Goal: Task Accomplishment & Management: Use online tool/utility

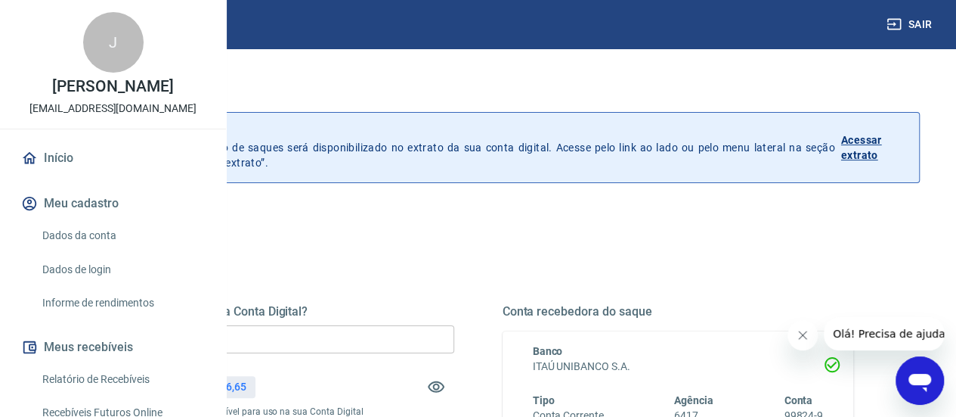
click at [440, 336] on input "R$ 0,00" at bounding box center [279, 339] width 352 height 28
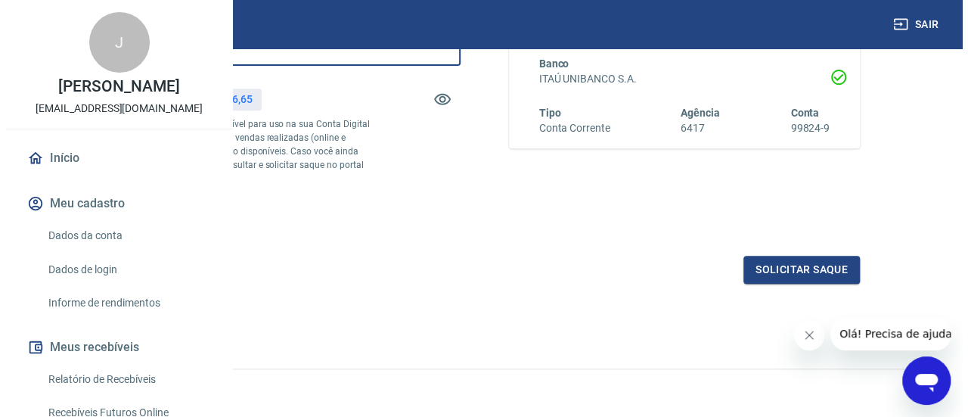
scroll to position [302, 0]
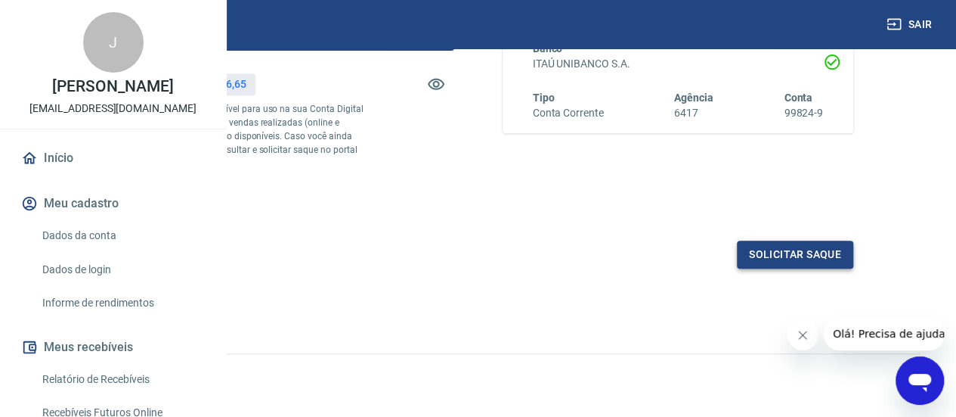
type input "R$ 17.126,00"
click at [768, 268] on button "Solicitar saque" at bounding box center [795, 254] width 116 height 28
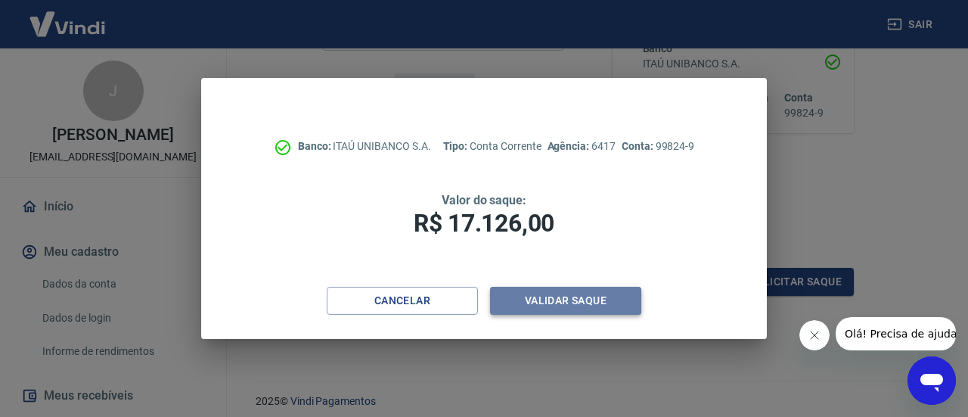
click at [603, 300] on button "Validar saque" at bounding box center [565, 301] width 151 height 28
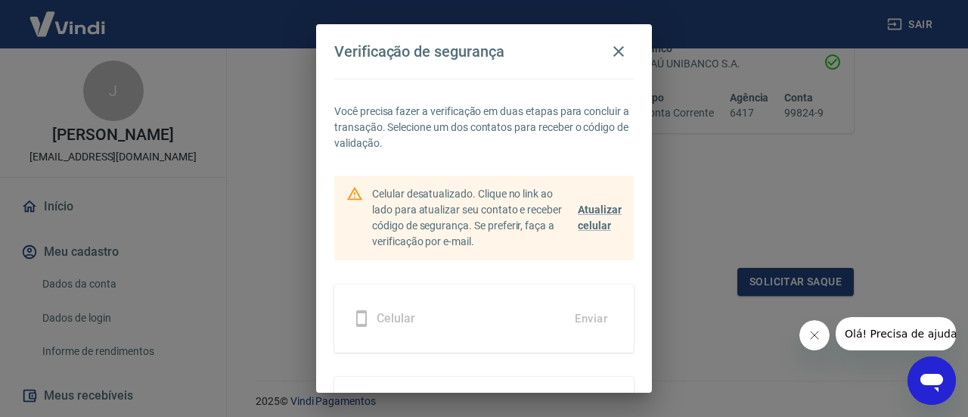
scroll to position [107, 0]
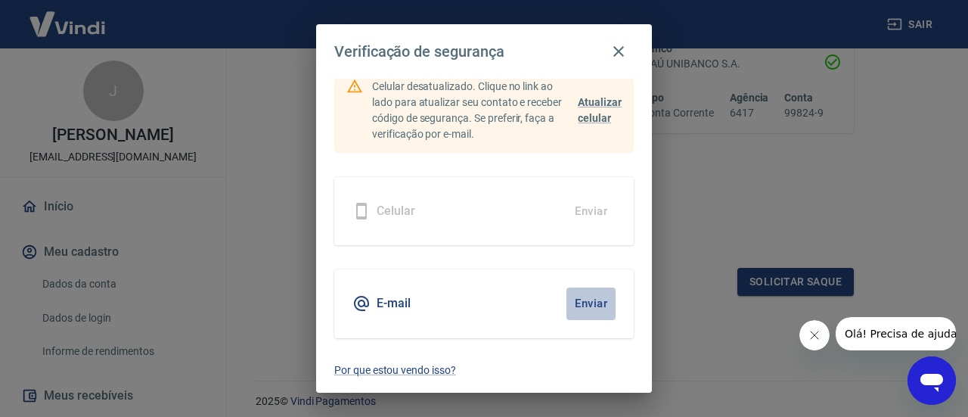
click at [585, 304] on button "Enviar" at bounding box center [590, 303] width 49 height 32
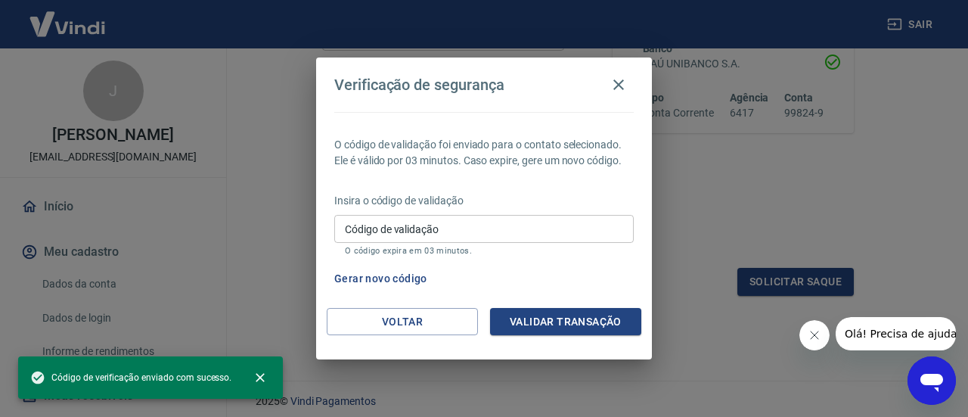
click at [420, 234] on input "Código de validação" at bounding box center [483, 229] width 299 height 28
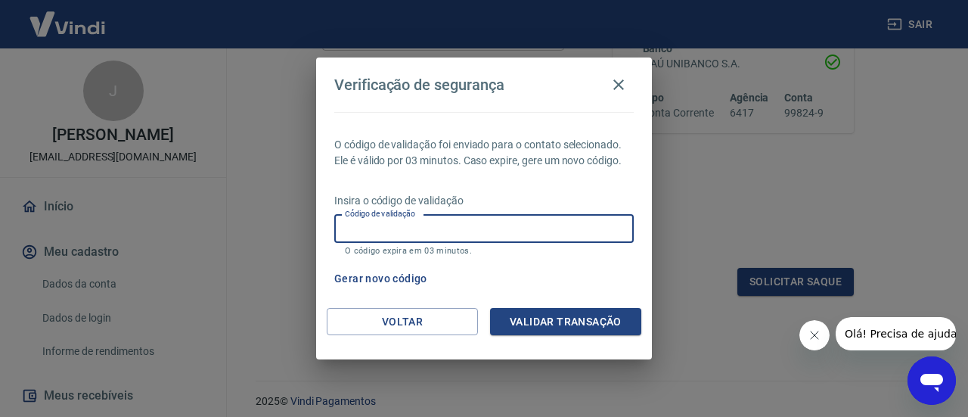
paste input "677064"
type input "677064"
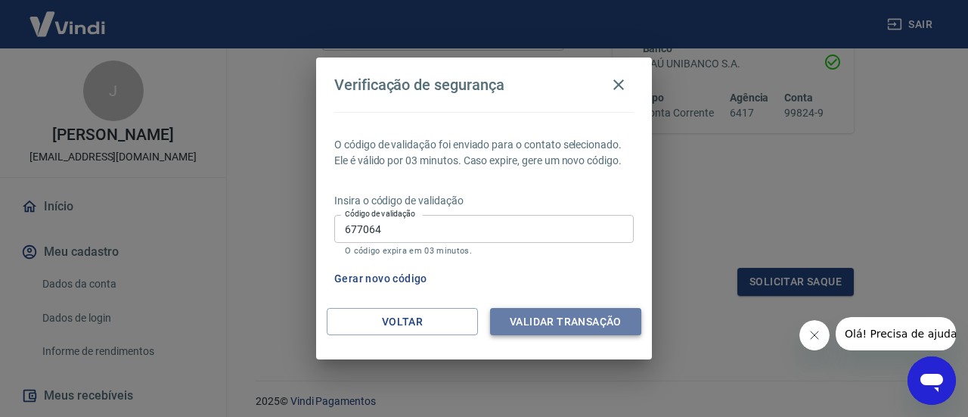
click at [547, 312] on button "Validar transação" at bounding box center [565, 322] width 151 height 28
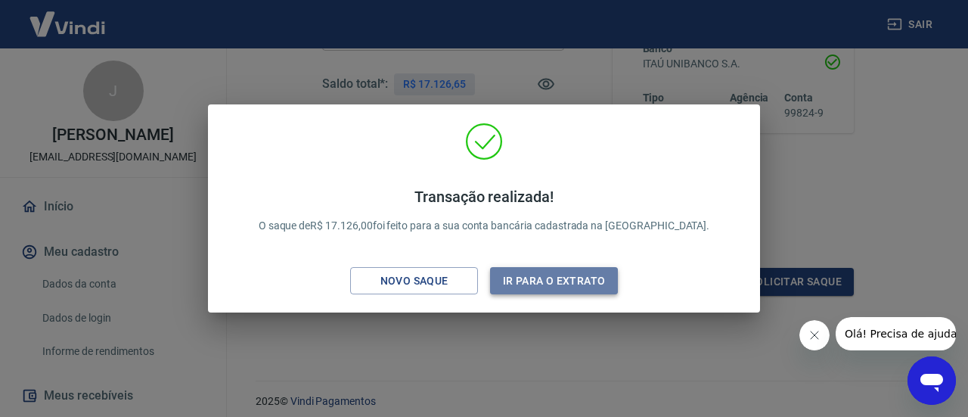
click at [538, 287] on button "Ir para o extrato" at bounding box center [554, 281] width 128 height 28
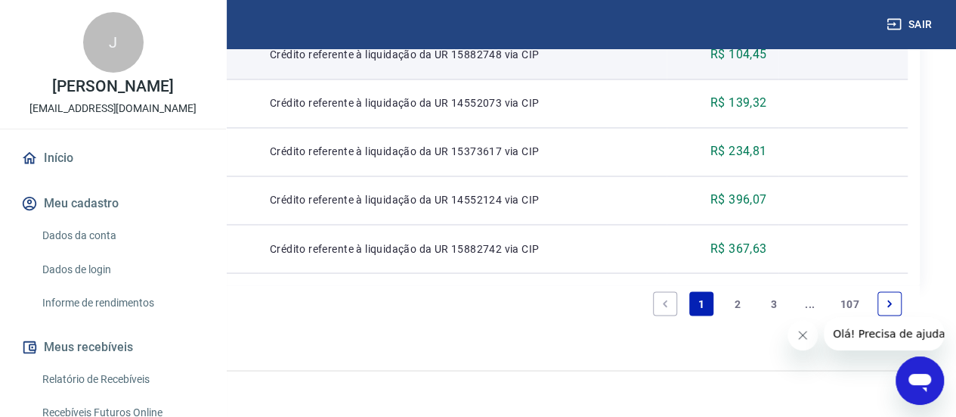
scroll to position [1143, 0]
